Goal: Task Accomplishment & Management: Use online tool/utility

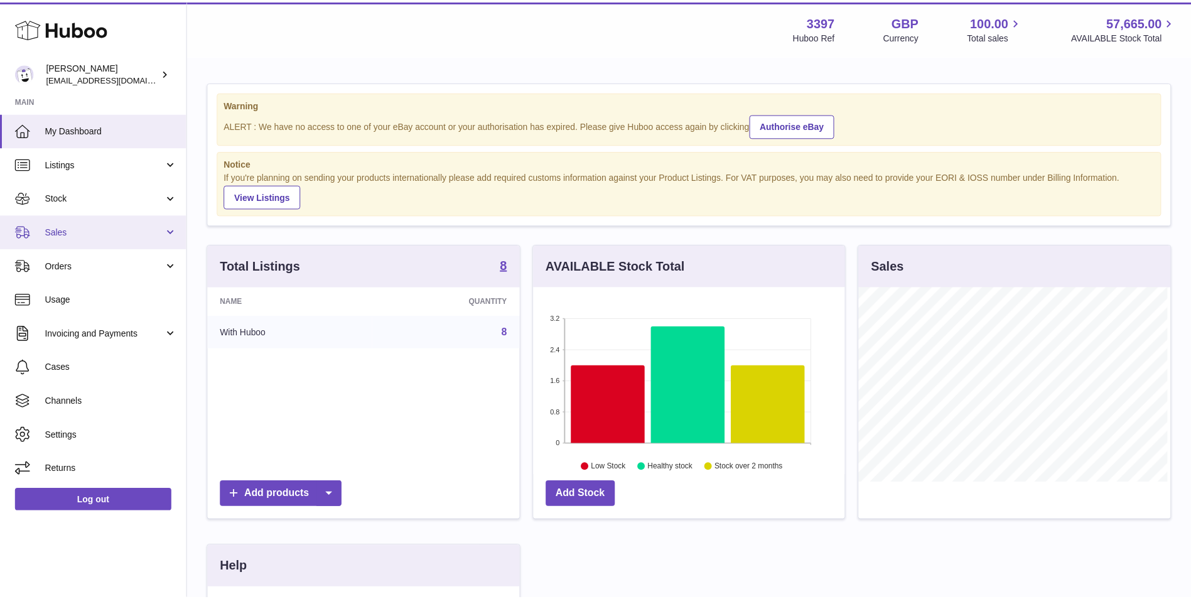
scroll to position [196, 314]
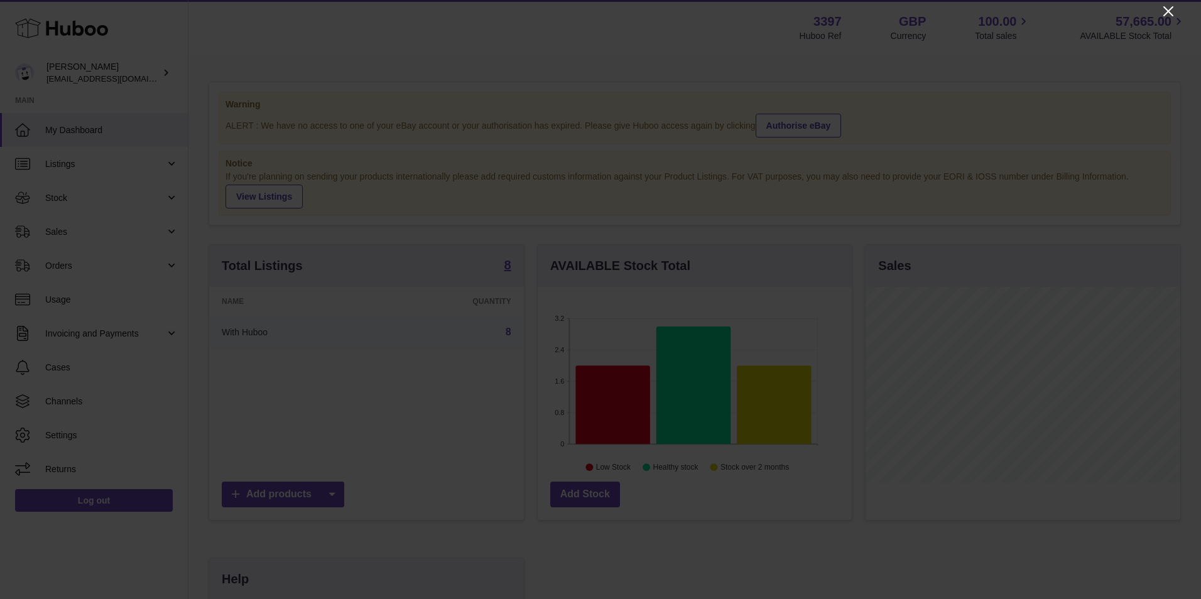
click at [1169, 7] on icon "Close" at bounding box center [1168, 11] width 15 height 15
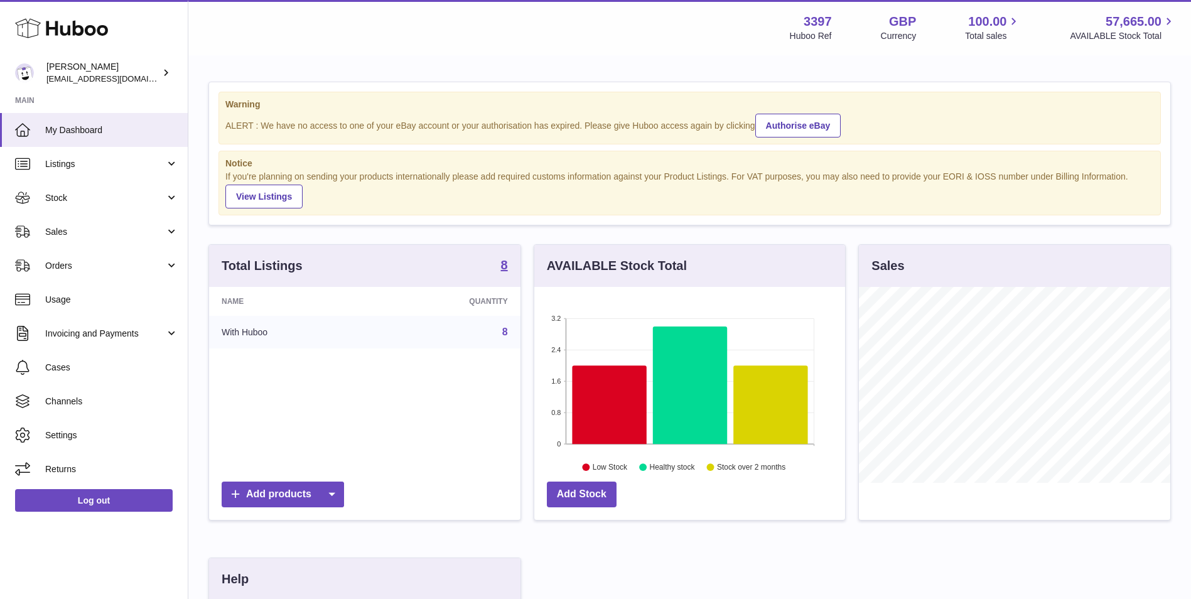
scroll to position [627896, 627780]
click at [52, 259] on link "Orders" at bounding box center [94, 266] width 188 height 34
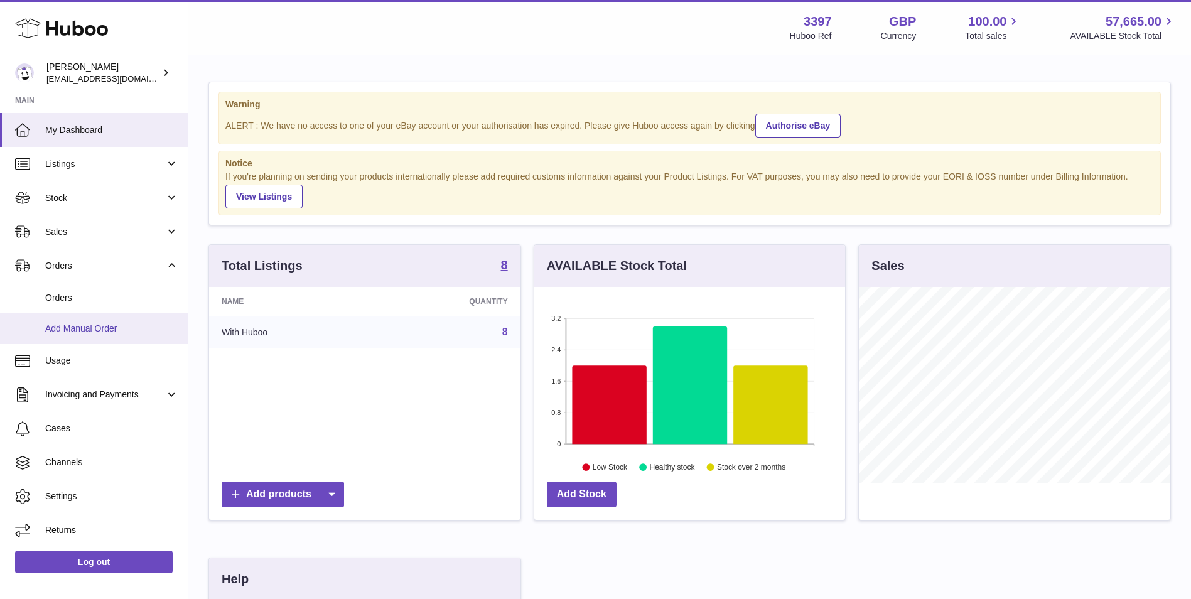
click at [70, 327] on span "Add Manual Order" at bounding box center [111, 329] width 133 height 12
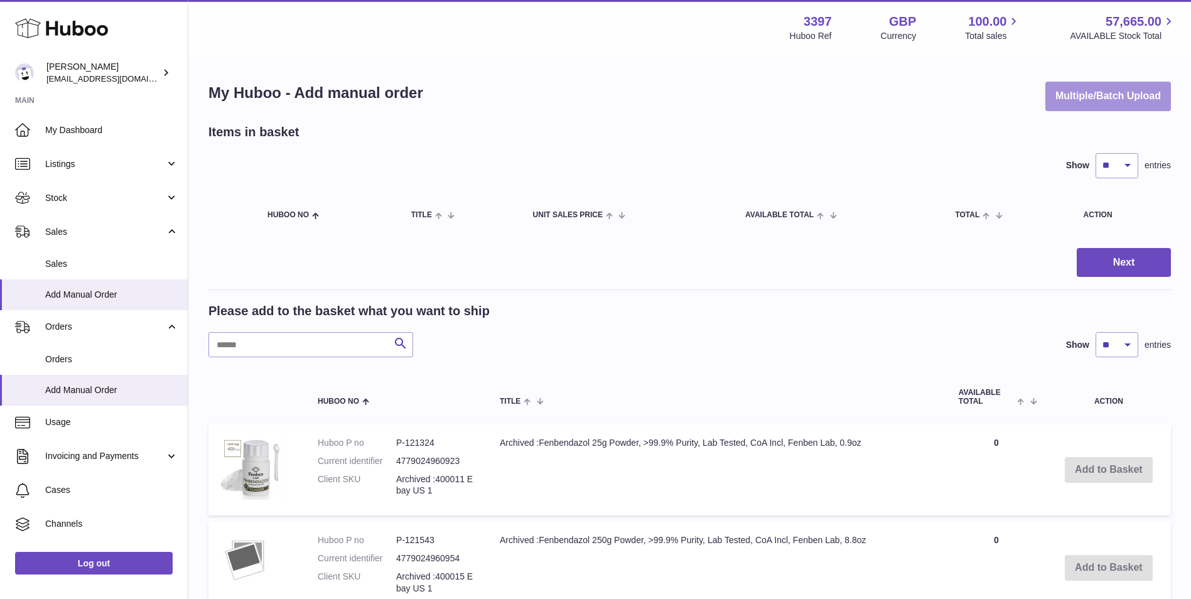
click at [1079, 102] on button "Multiple/Batch Upload" at bounding box center [1109, 97] width 126 height 30
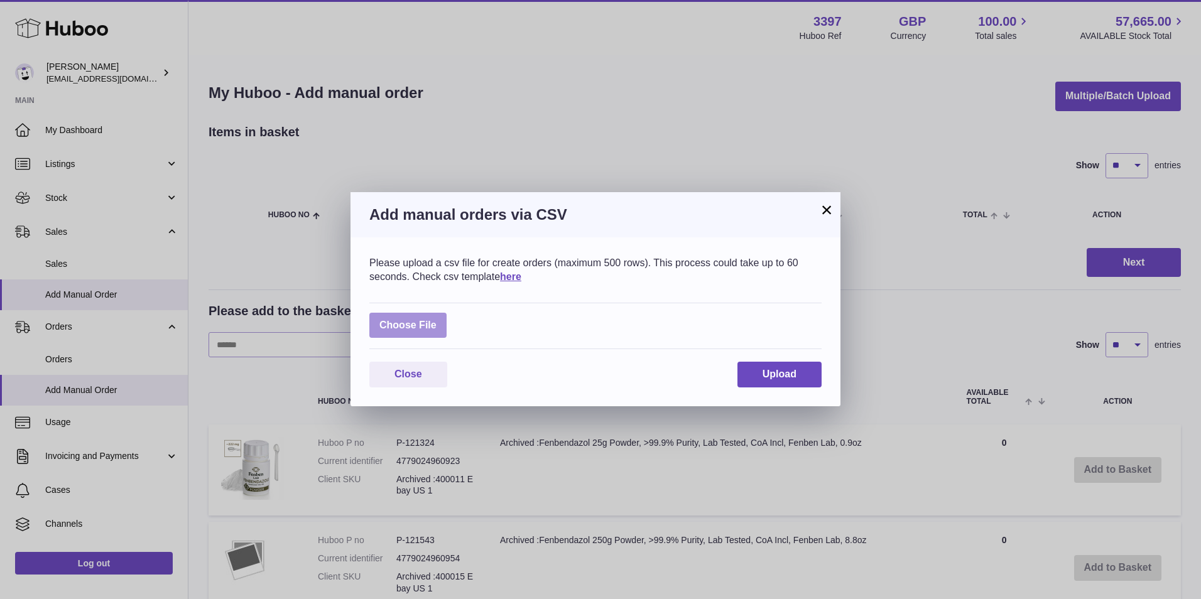
click at [409, 323] on label at bounding box center [407, 326] width 77 height 26
click at [437, 320] on input "file" at bounding box center [437, 319] width 1 height 1
type input "**********"
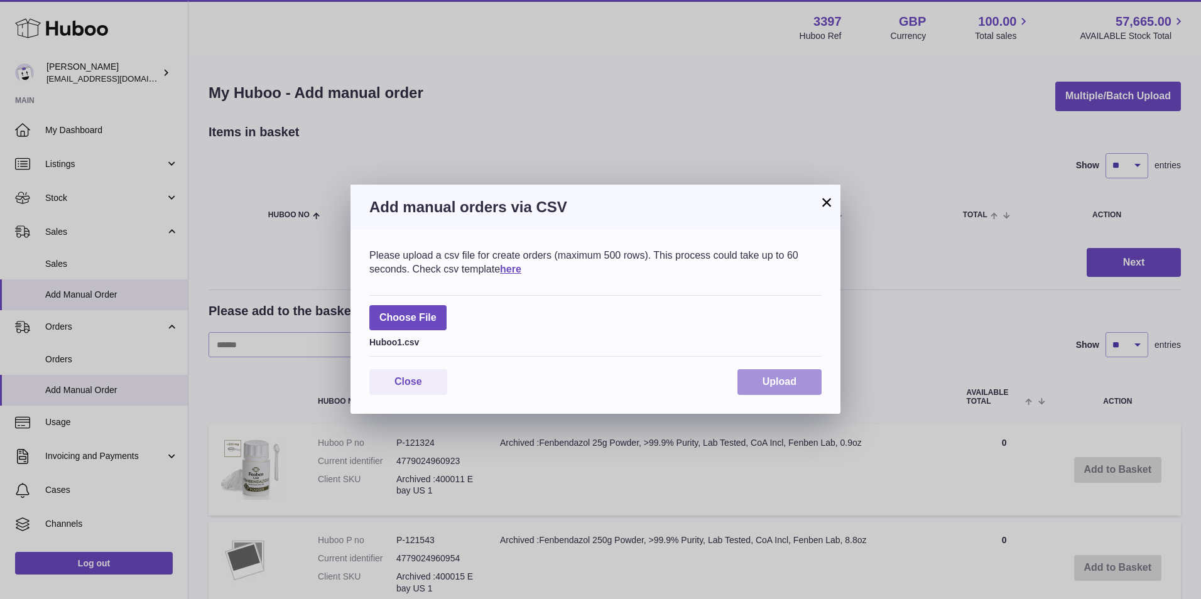
click at [770, 388] on button "Upload" at bounding box center [779, 382] width 84 height 26
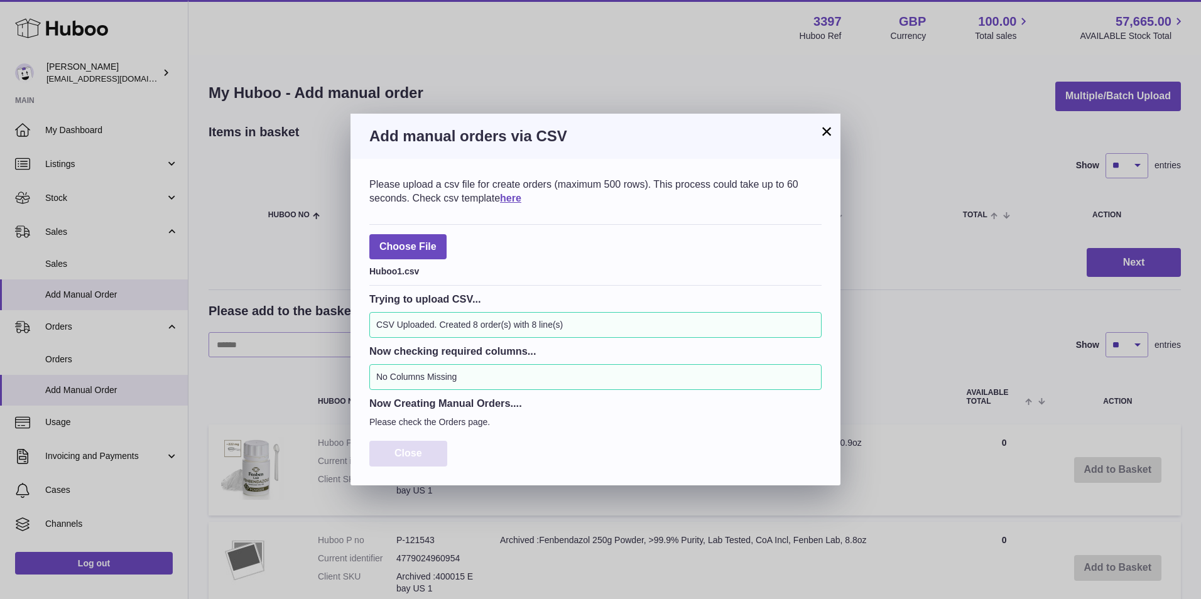
click at [395, 452] on span "Close" at bounding box center [408, 453] width 28 height 11
